Goal: Transaction & Acquisition: Purchase product/service

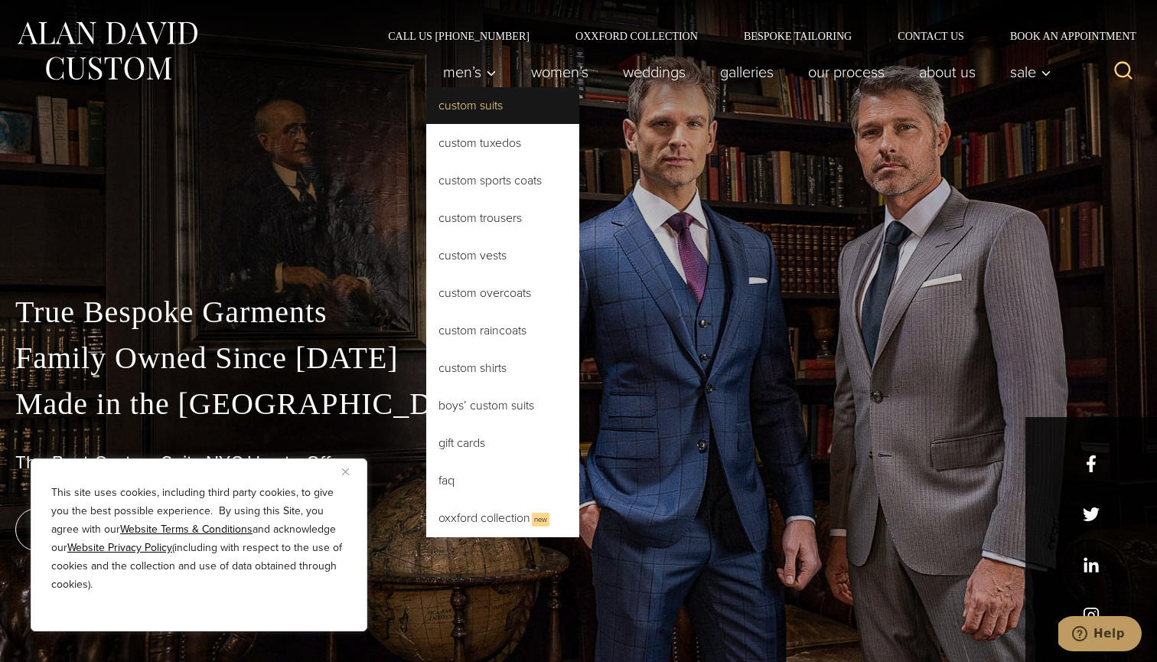
click at [494, 121] on link "Custom Suits" at bounding box center [502, 105] width 153 height 37
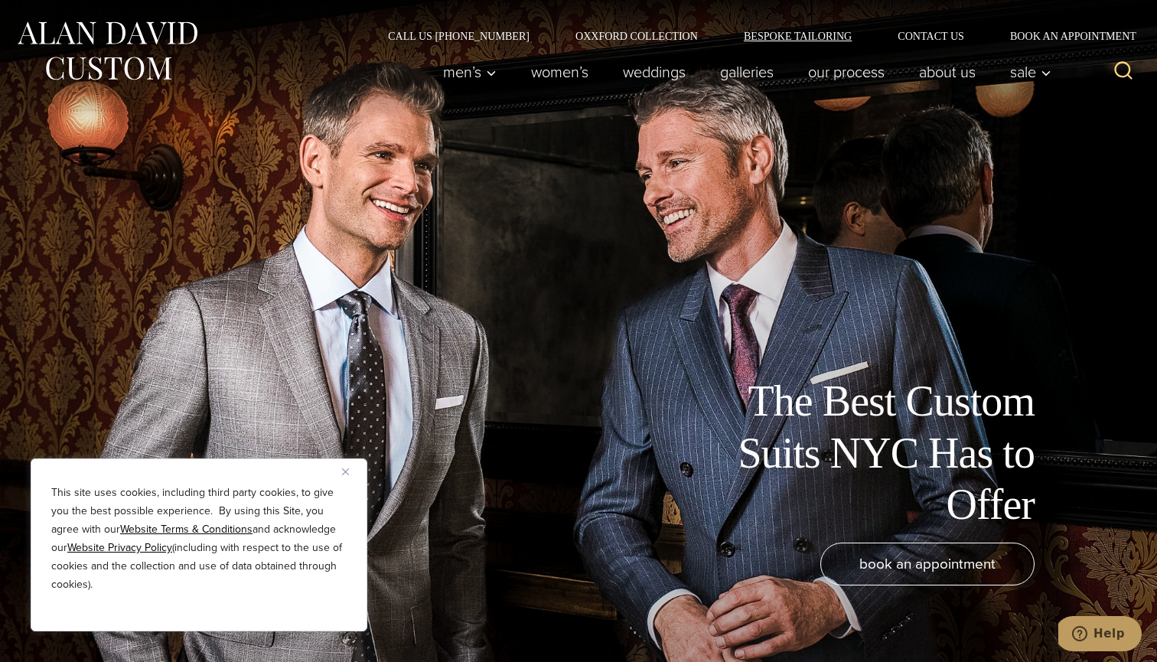
click at [767, 35] on link "Bespoke Tailoring" at bounding box center [798, 36] width 154 height 11
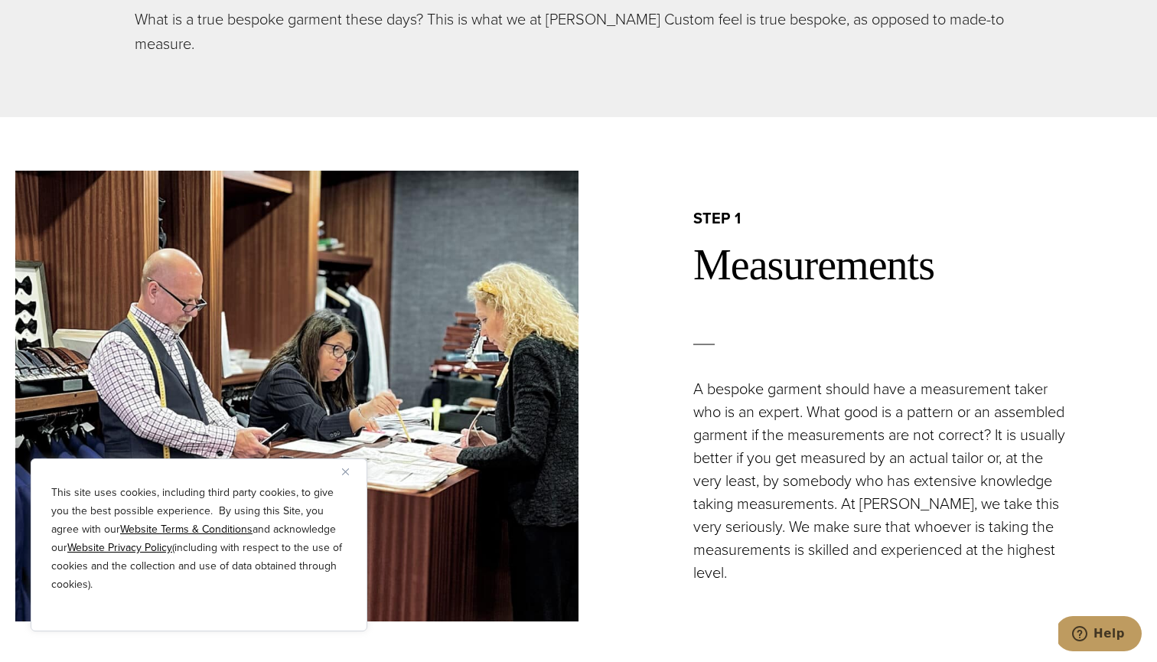
scroll to position [1192, 0]
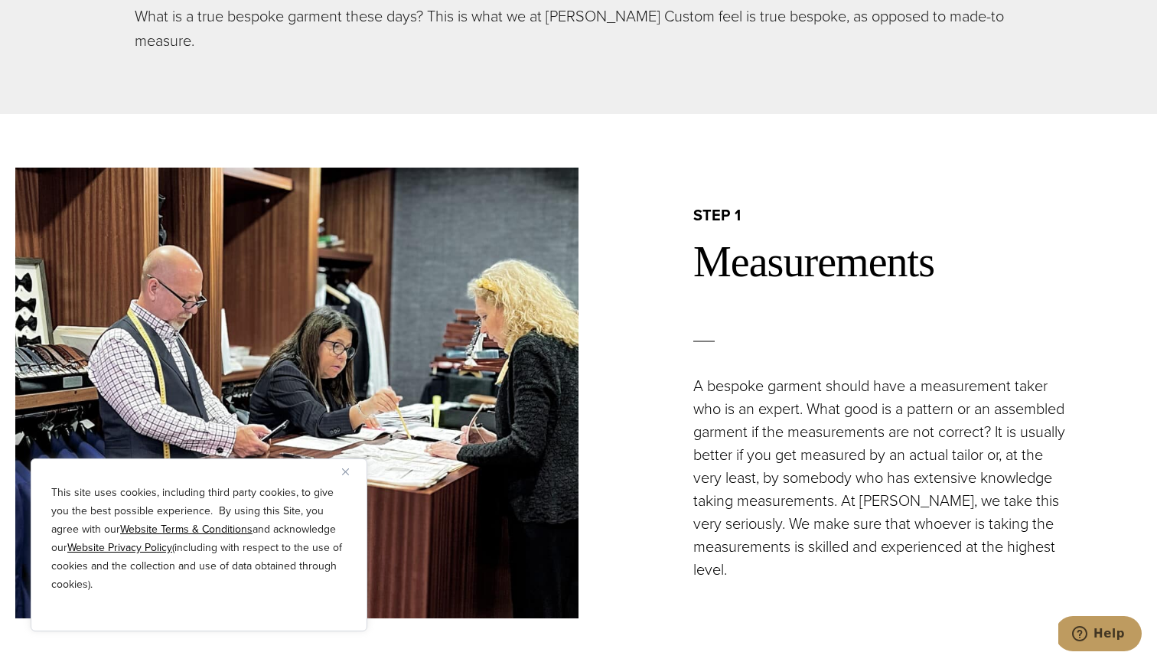
click at [349, 473] on button "Close" at bounding box center [351, 471] width 18 height 18
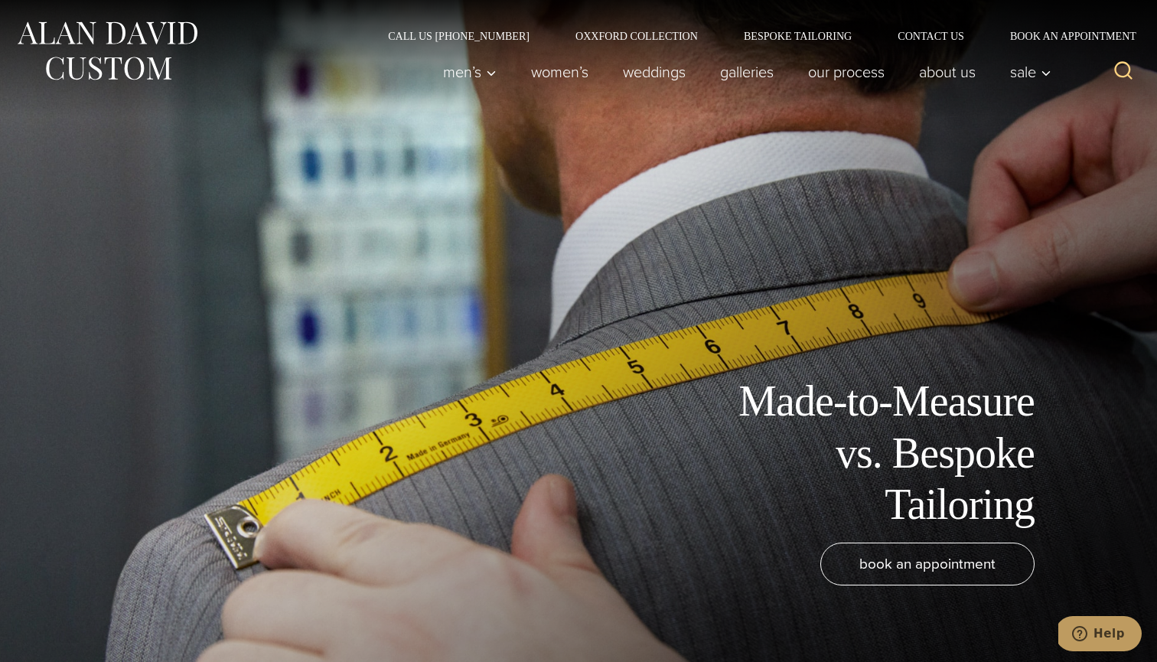
scroll to position [0, 0]
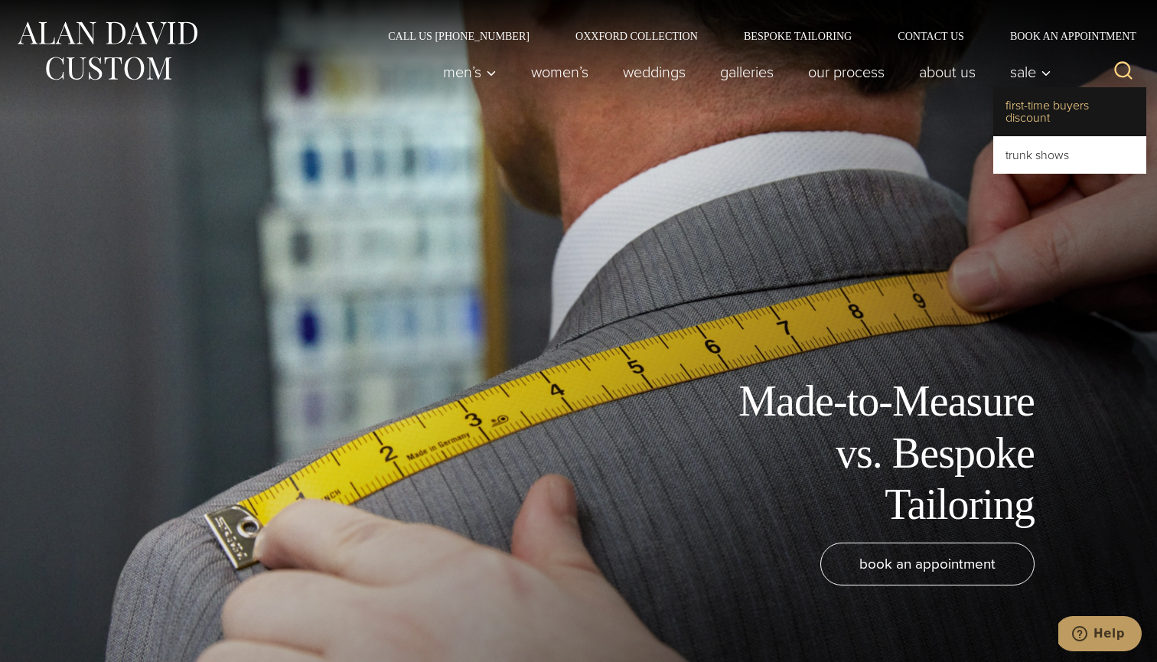
click at [1025, 116] on link "First-Time Buyers Discount" at bounding box center [1069, 111] width 153 height 49
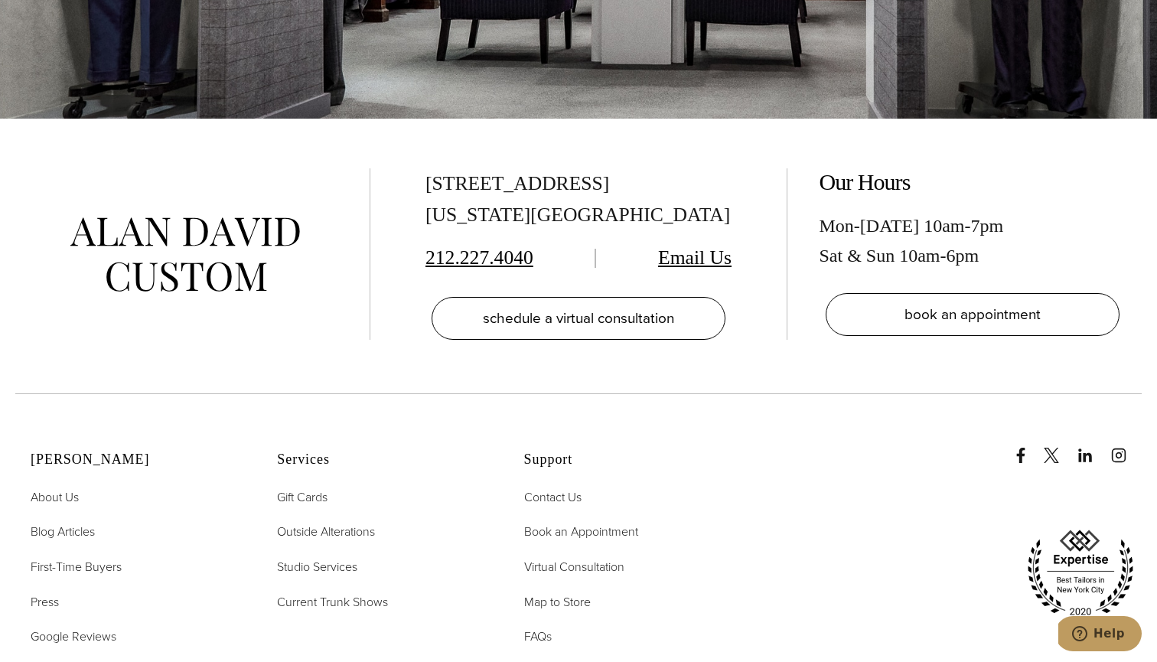
scroll to position [3415, 0]
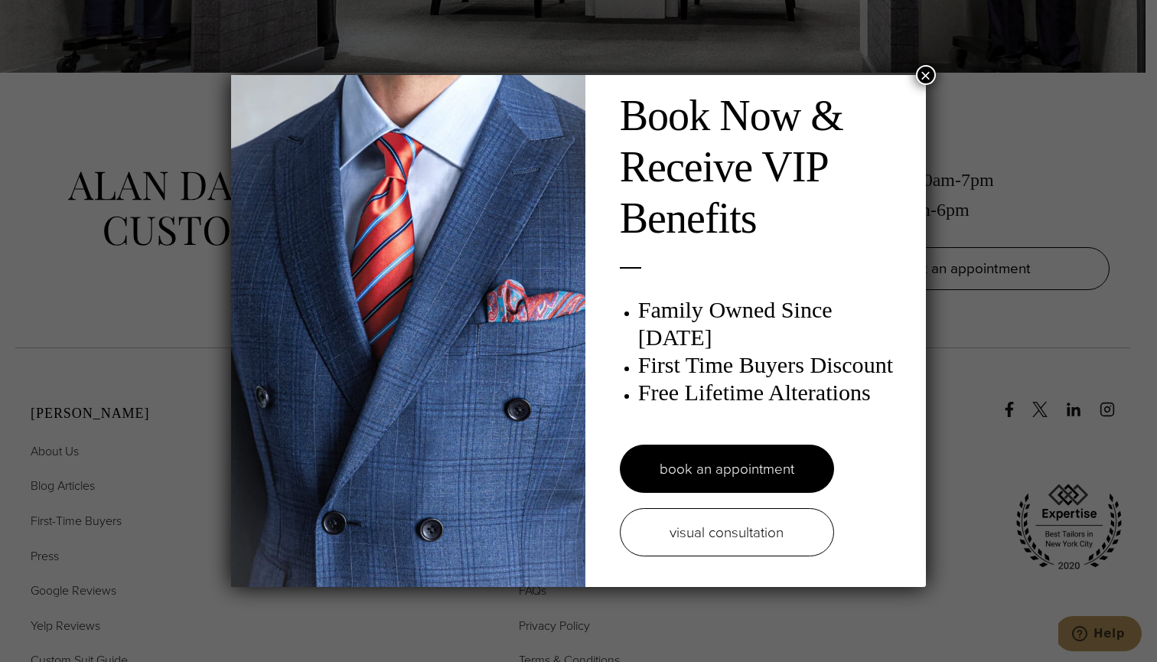
click at [929, 78] on button "×" at bounding box center [926, 75] width 20 height 20
